Goal: Find specific page/section: Find specific page/section

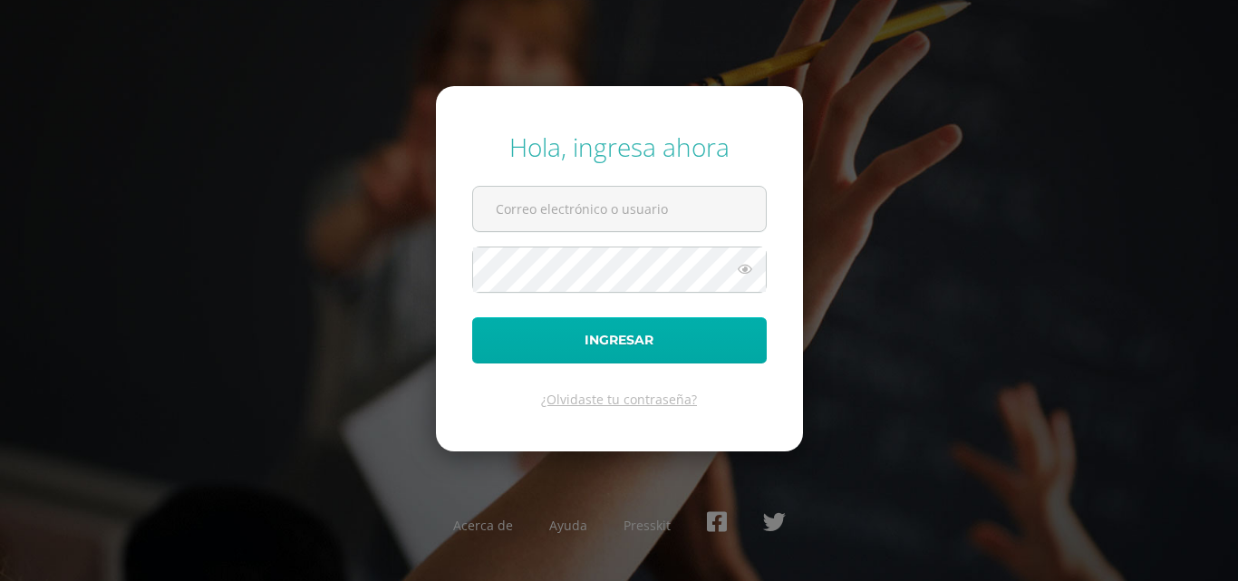
type input "[EMAIL_ADDRESS][DOMAIN_NAME]"
click at [625, 344] on button "Ingresar" at bounding box center [619, 340] width 295 height 46
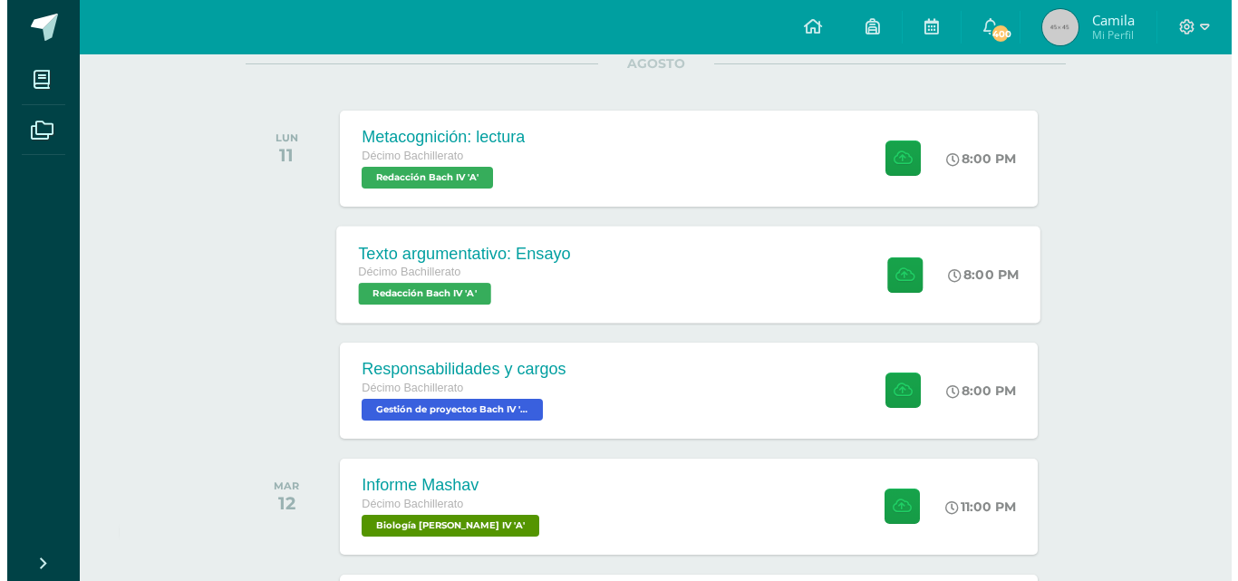
scroll to position [441, 0]
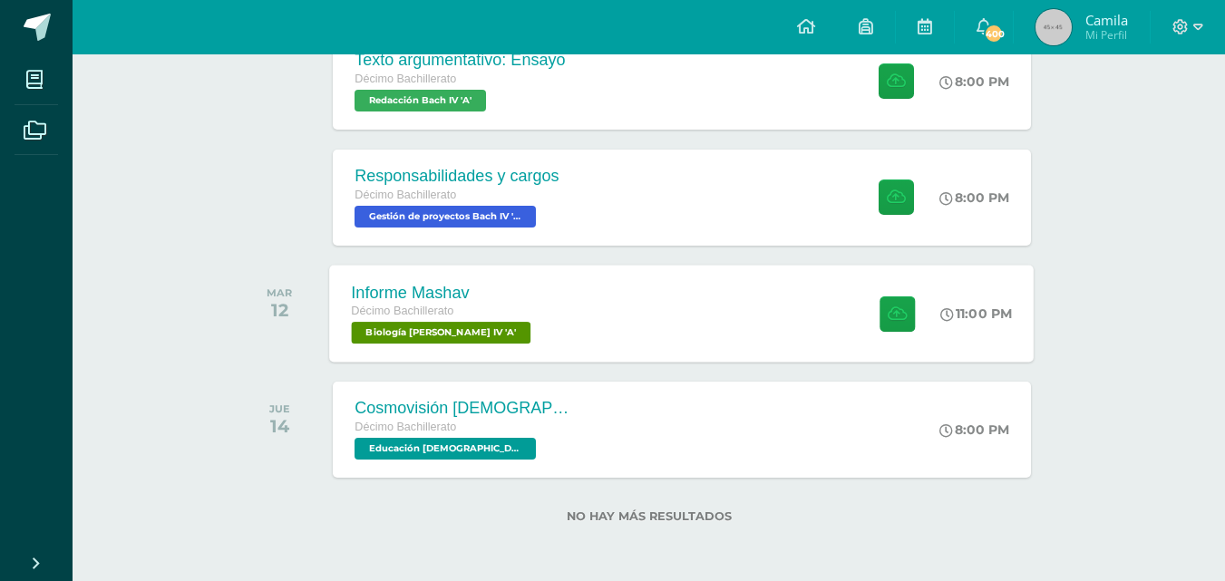
click at [567, 316] on div "Informe Mashav Décimo Bachillerato Biología Bach IV 'A' 11:00 PM Informe Mashav…" at bounding box center [682, 313] width 704 height 97
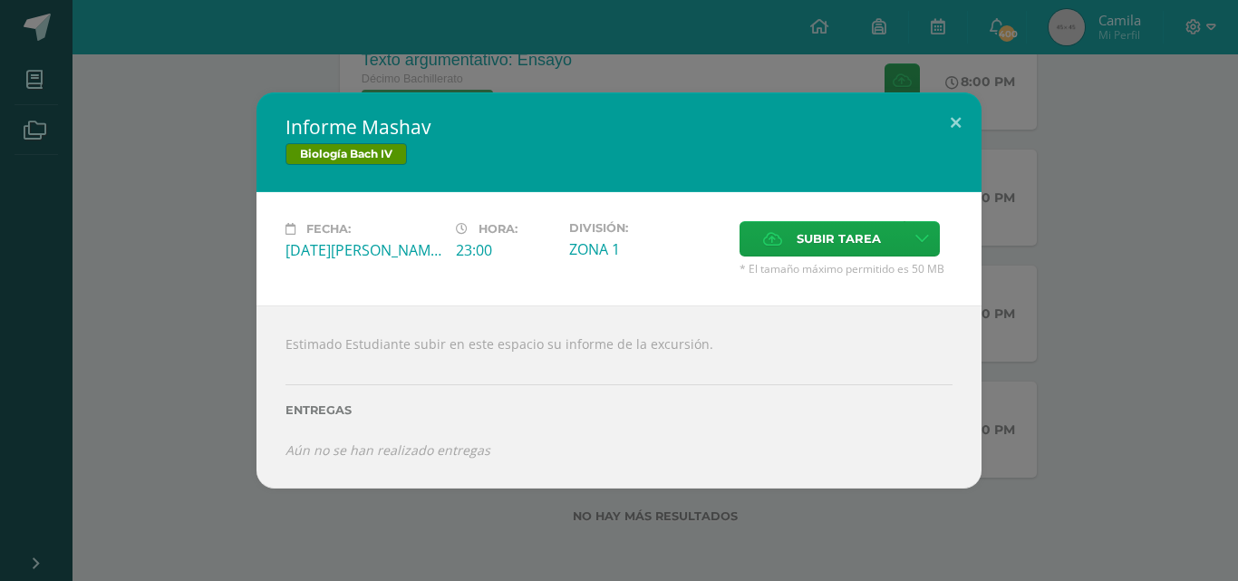
click at [1197, 404] on div "Informe Mashav Biología Bach IV Fecha: Martes 12 de Agosto Hora: 23:00 División…" at bounding box center [619, 290] width 1224 height 396
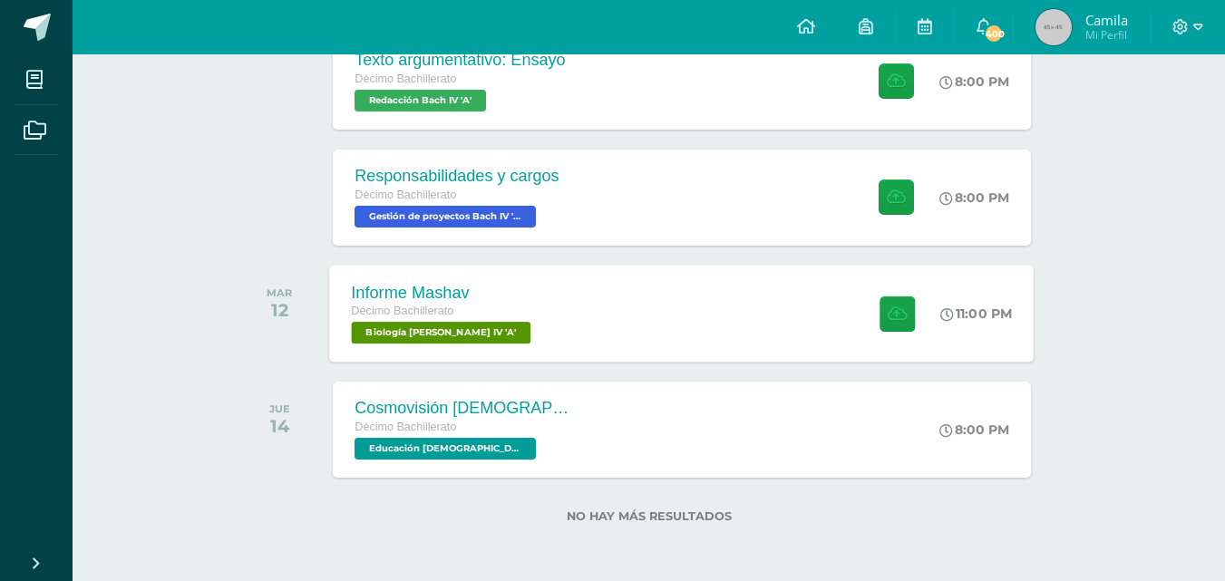
click at [825, 305] on div "Informe Mashav Décimo Bachillerato Biología Bach IV 'A' 11:00 PM Informe Mashav…" at bounding box center [682, 313] width 704 height 97
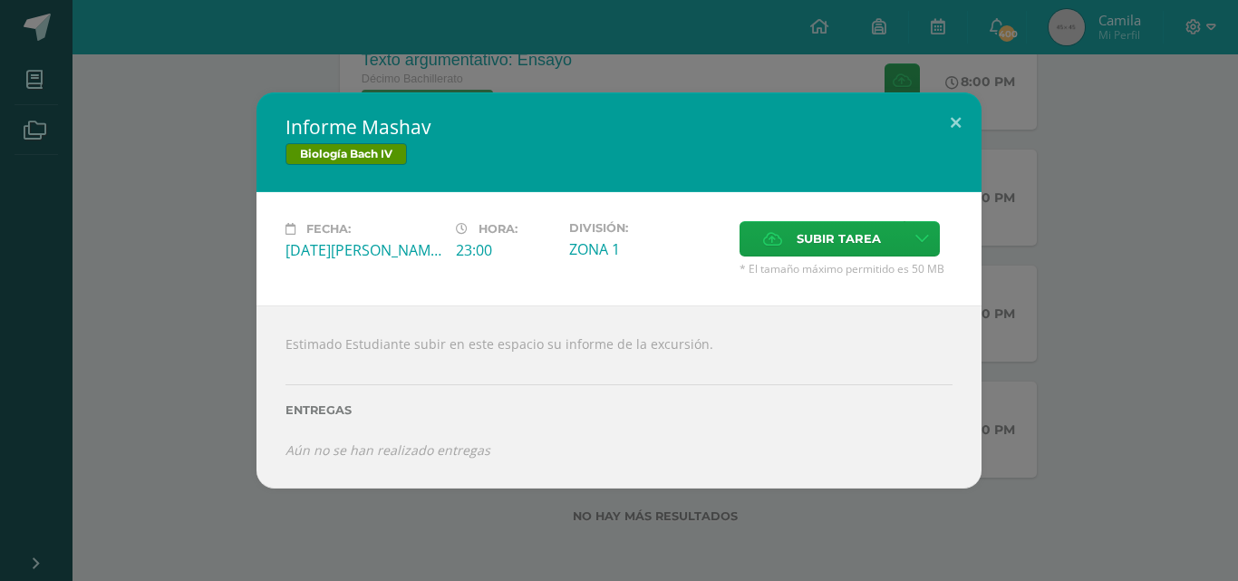
drag, startPoint x: 429, startPoint y: 120, endPoint x: 288, endPoint y: 122, distance: 140.5
click at [288, 122] on h2 "Informe Mashav" at bounding box center [619, 126] width 667 height 25
drag, startPoint x: 288, startPoint y: 122, endPoint x: 509, endPoint y: 101, distance: 222.3
click at [509, 101] on div "Informe Mashav Biología Bach IV" at bounding box center [619, 142] width 725 height 100
